Goal: Check status: Check status

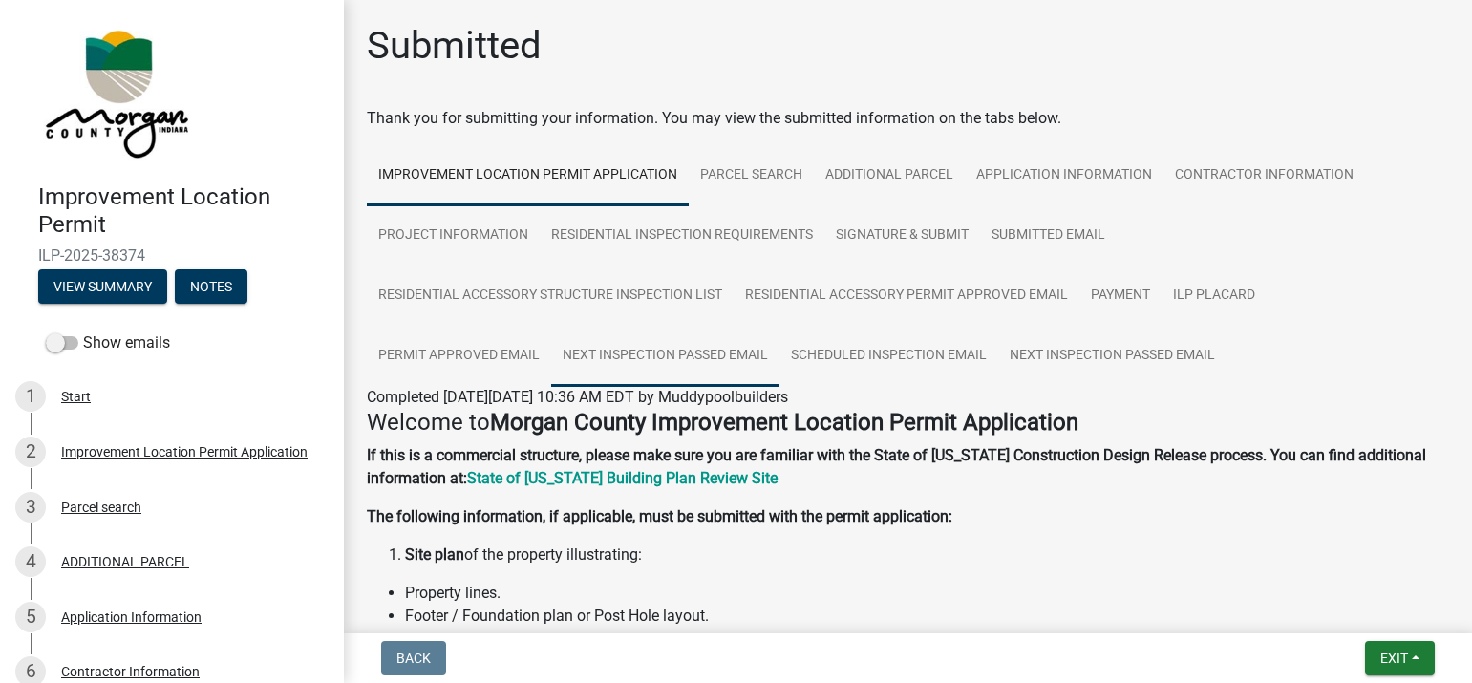
click at [668, 349] on link "Next Inspection Passed Email" at bounding box center [665, 356] width 228 height 61
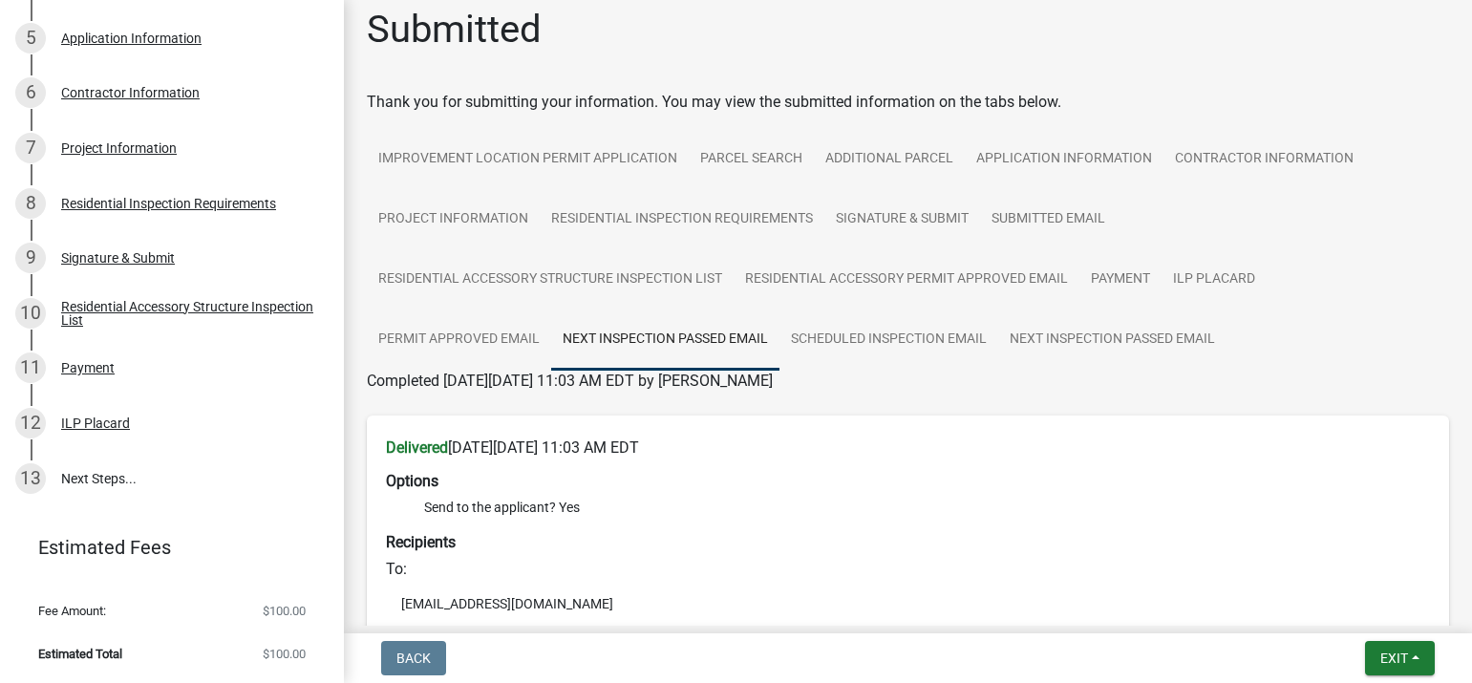
scroll to position [1, 0]
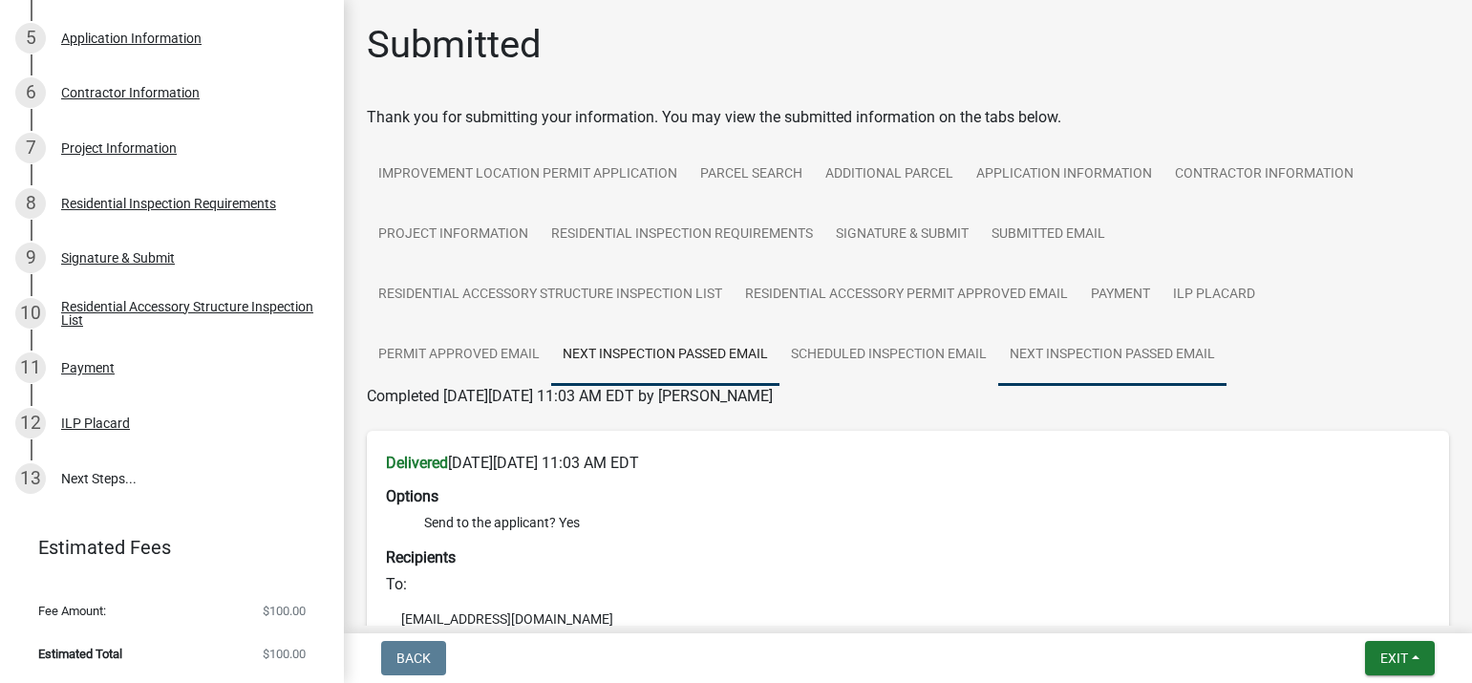
click at [1140, 353] on link "Next Inspection Passed Email" at bounding box center [1113, 355] width 228 height 61
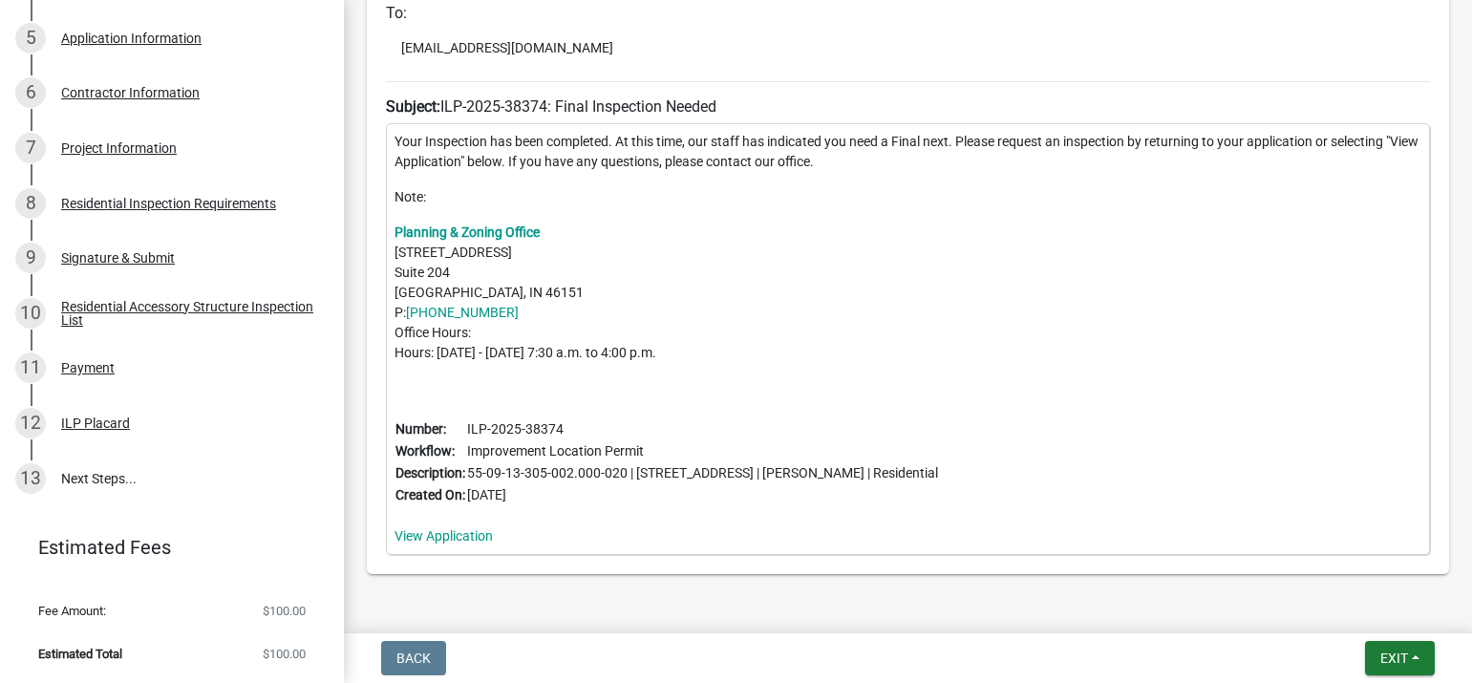
scroll to position [573, 0]
click at [448, 538] on link "View Application" at bounding box center [444, 534] width 98 height 15
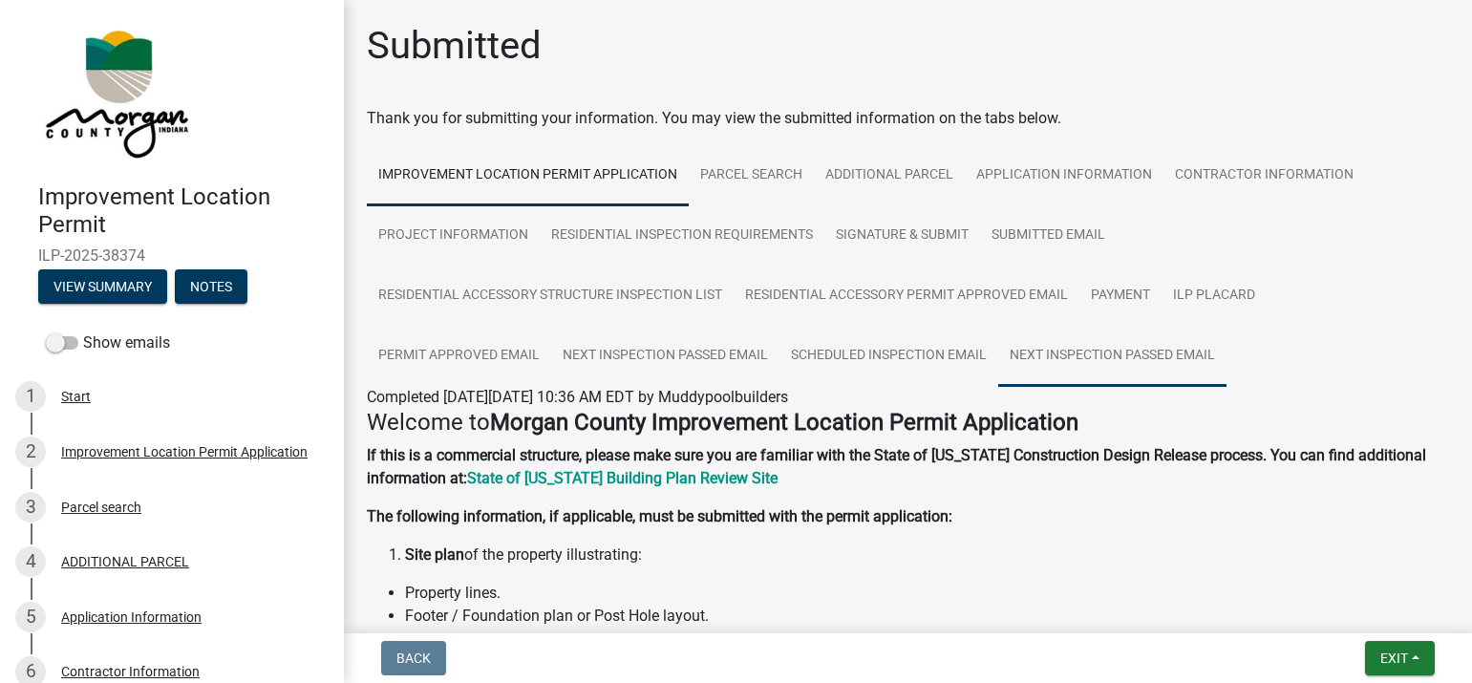
click at [1095, 353] on link "Next Inspection Passed Email" at bounding box center [1113, 356] width 228 height 61
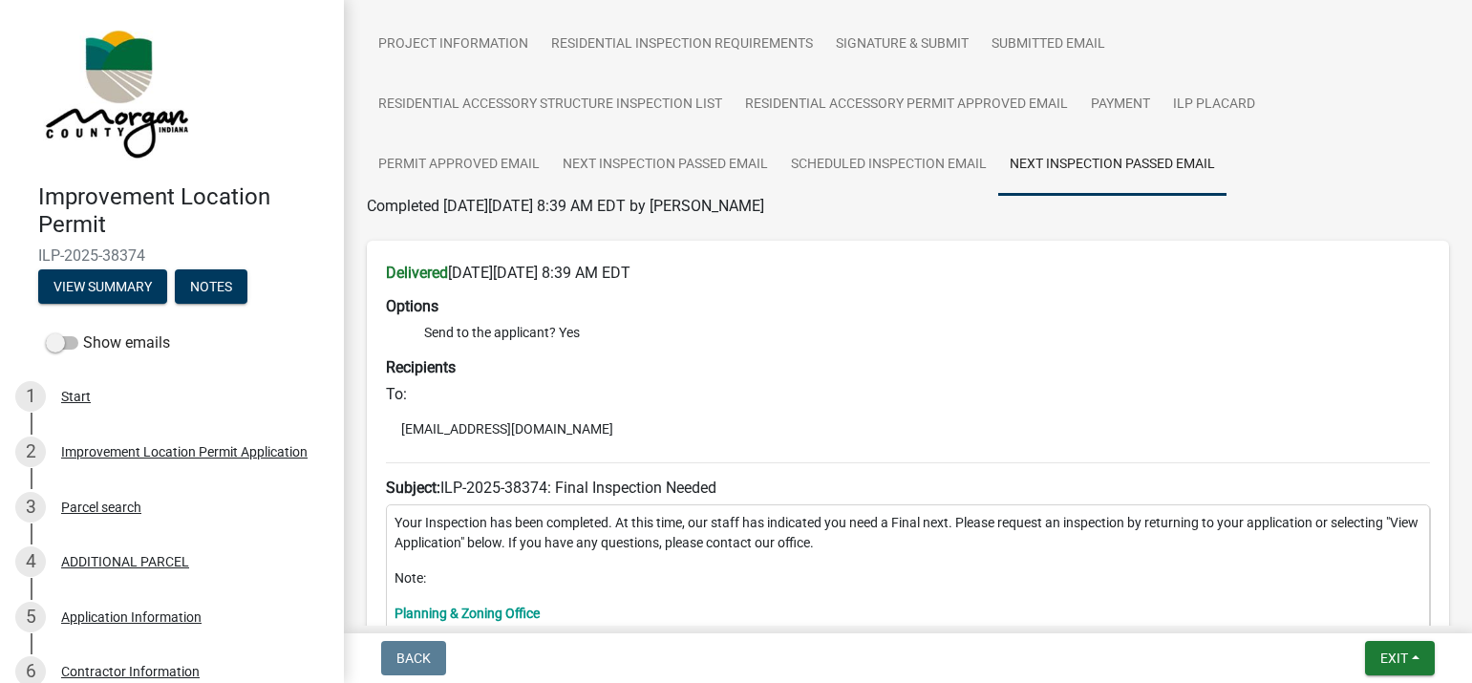
scroll to position [191, 0]
